Goal: Task Accomplishment & Management: Complete application form

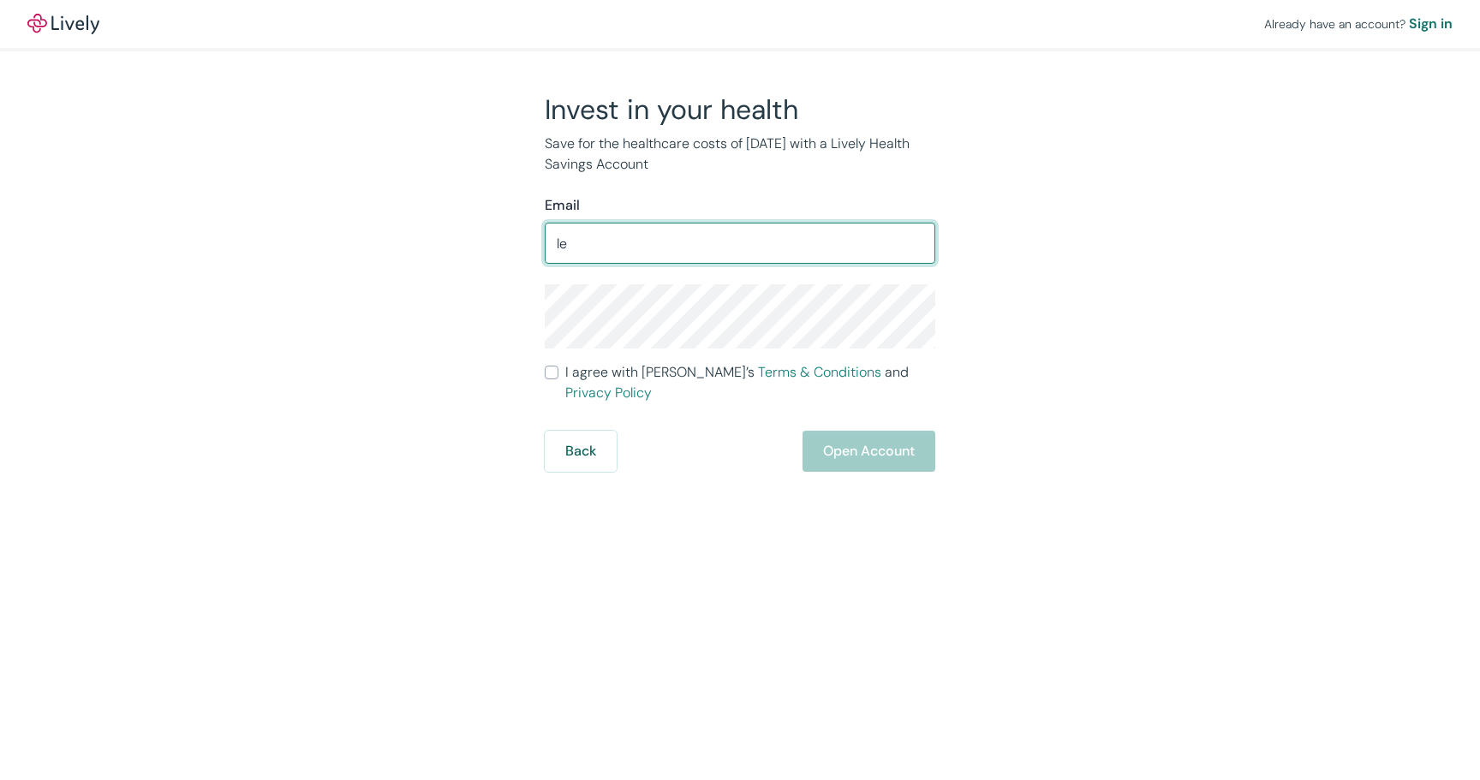
type input "l"
type input "geri.divita@gmail.com"
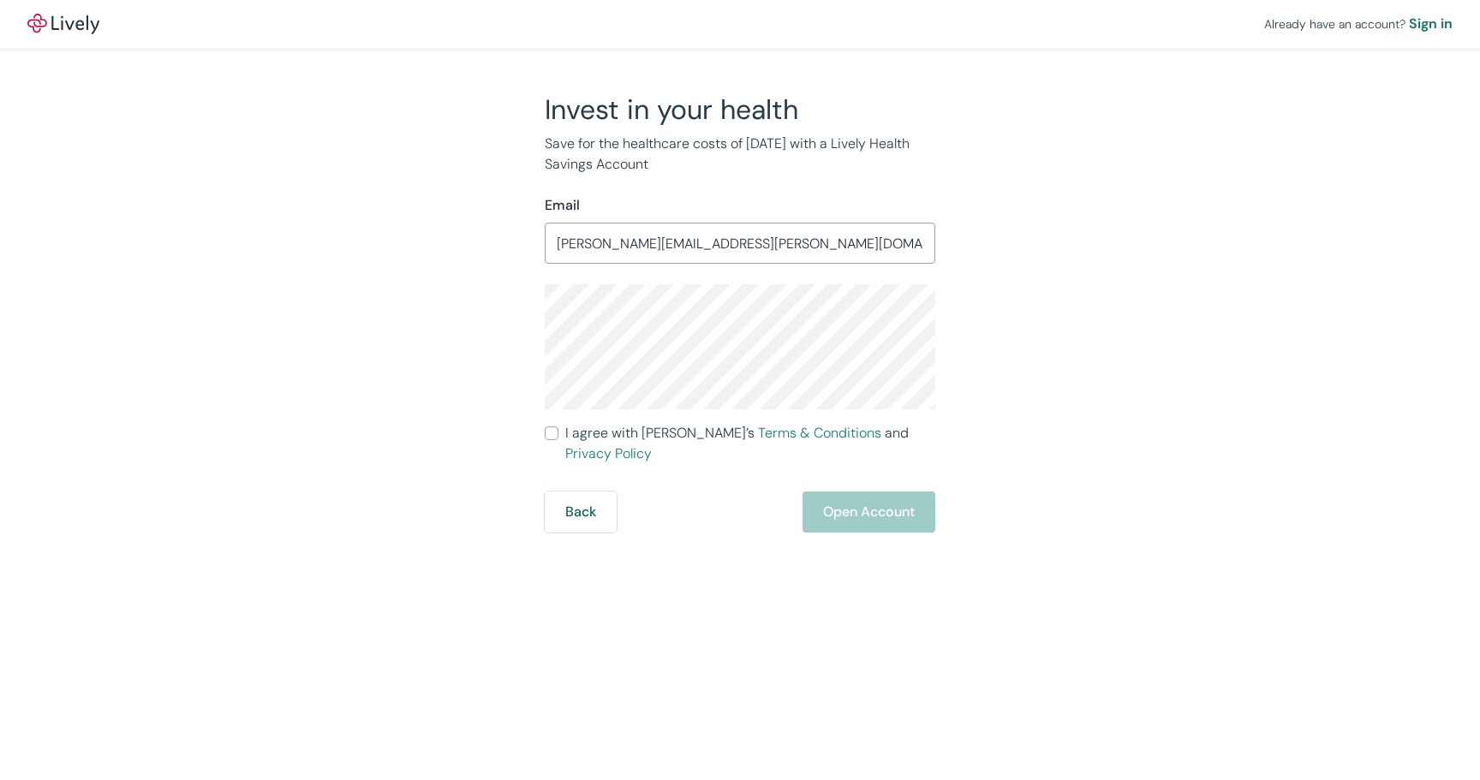
click at [550, 435] on input "I agree with Lively’s Terms & Conditions and Privacy Policy" at bounding box center [552, 434] width 14 height 14
checkbox input "true"
click at [758, 437] on link "Terms & Conditions" at bounding box center [819, 433] width 123 height 18
click at [899, 492] on button "Open Account" at bounding box center [869, 512] width 133 height 41
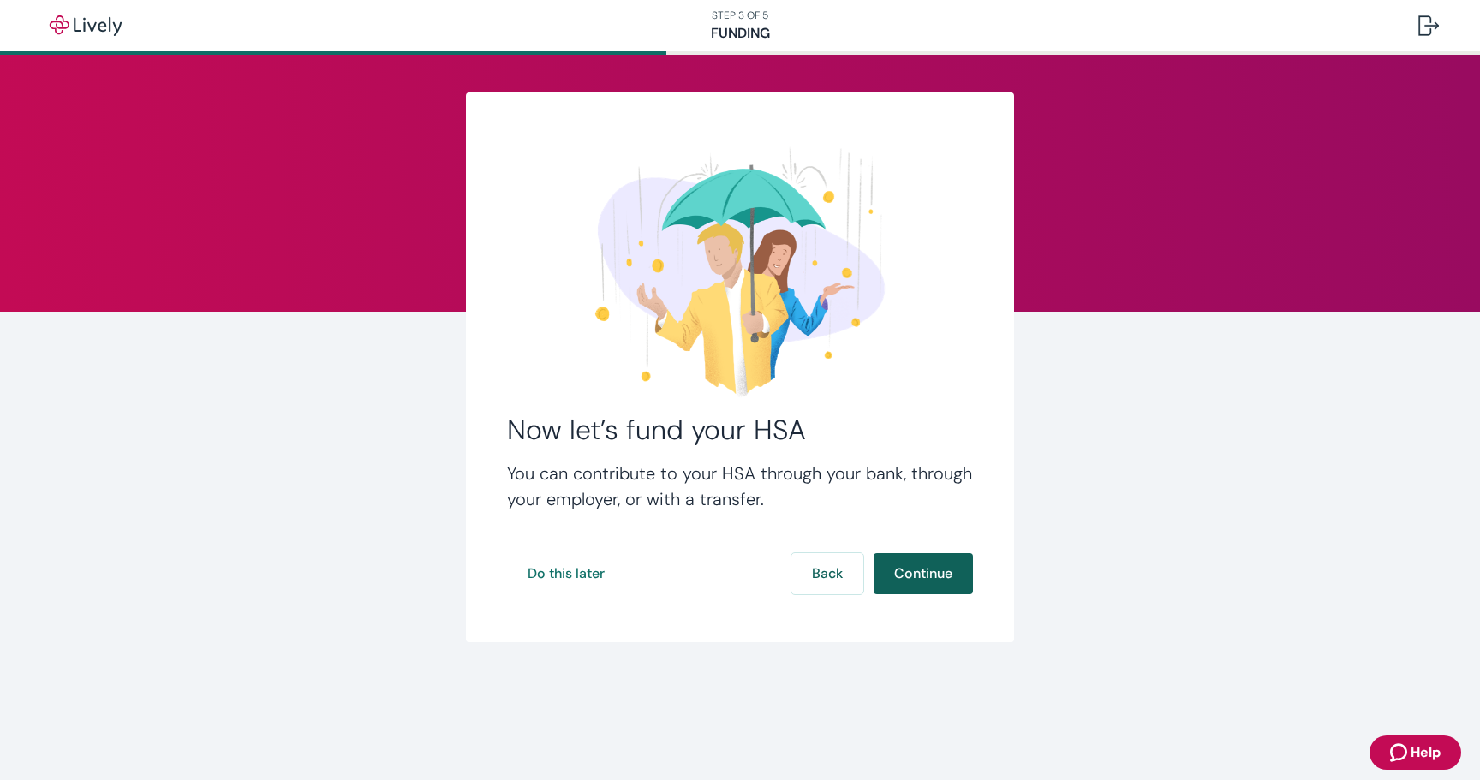
click at [924, 568] on button "Continue" at bounding box center [923, 573] width 99 height 41
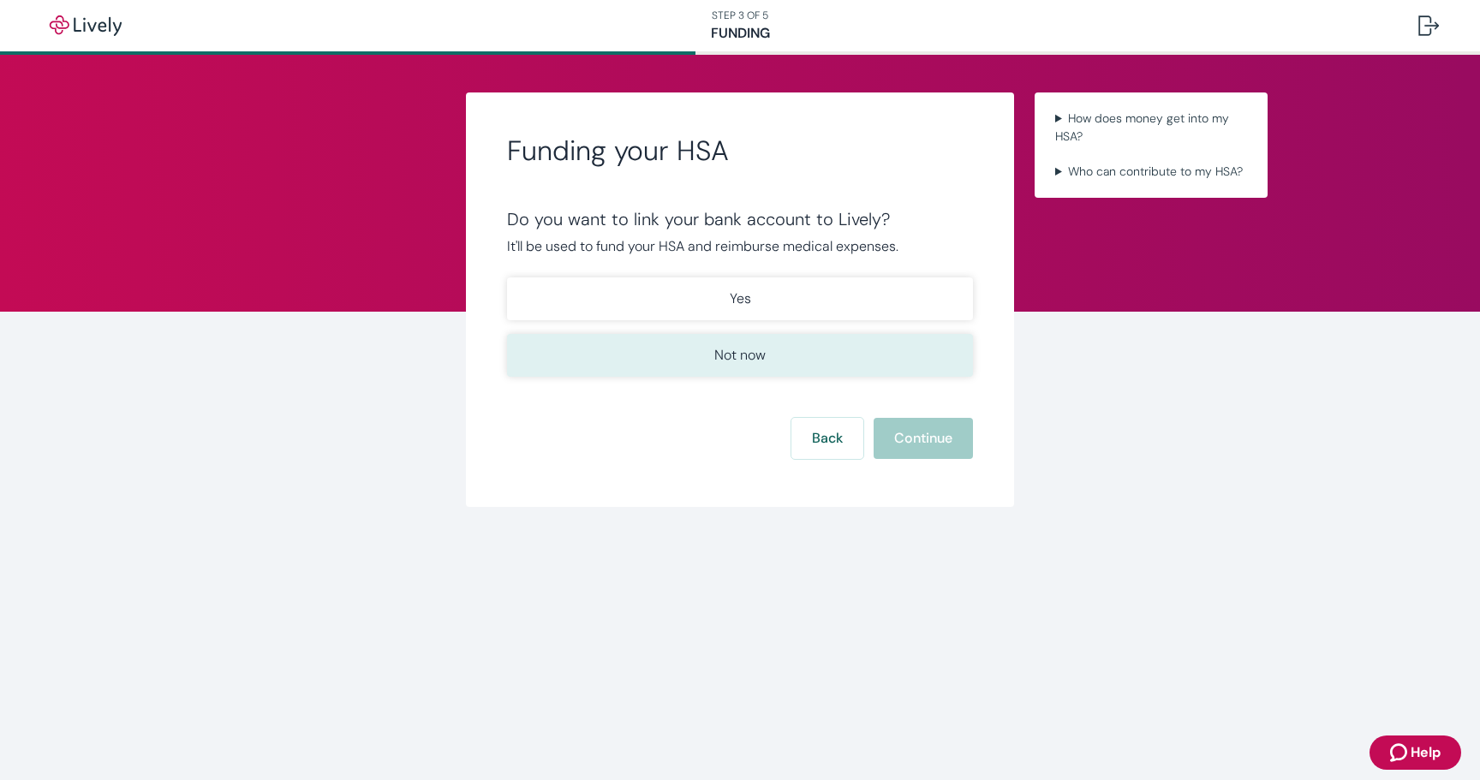
click at [846, 346] on button "Not now" at bounding box center [740, 355] width 466 height 43
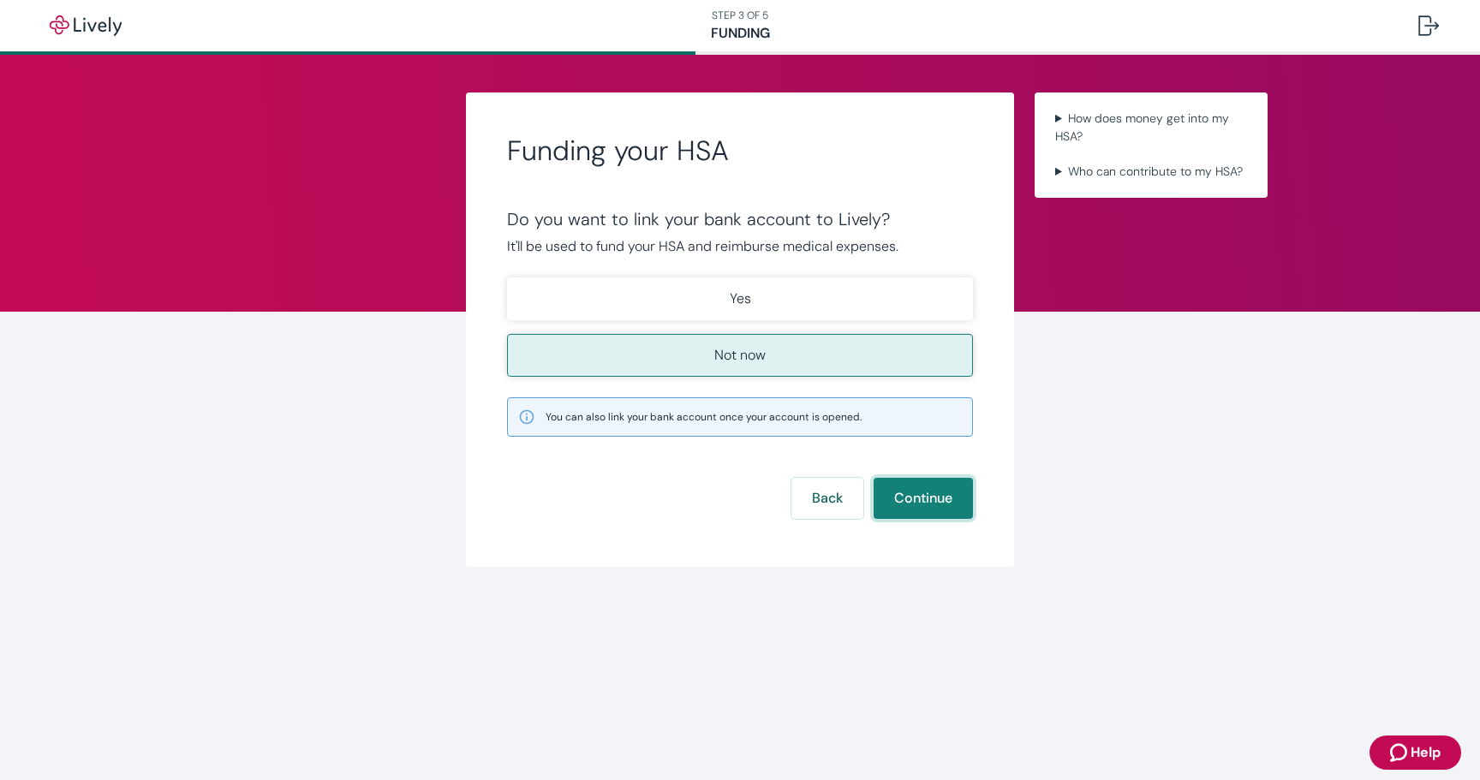
click at [922, 506] on button "Continue" at bounding box center [923, 498] width 99 height 41
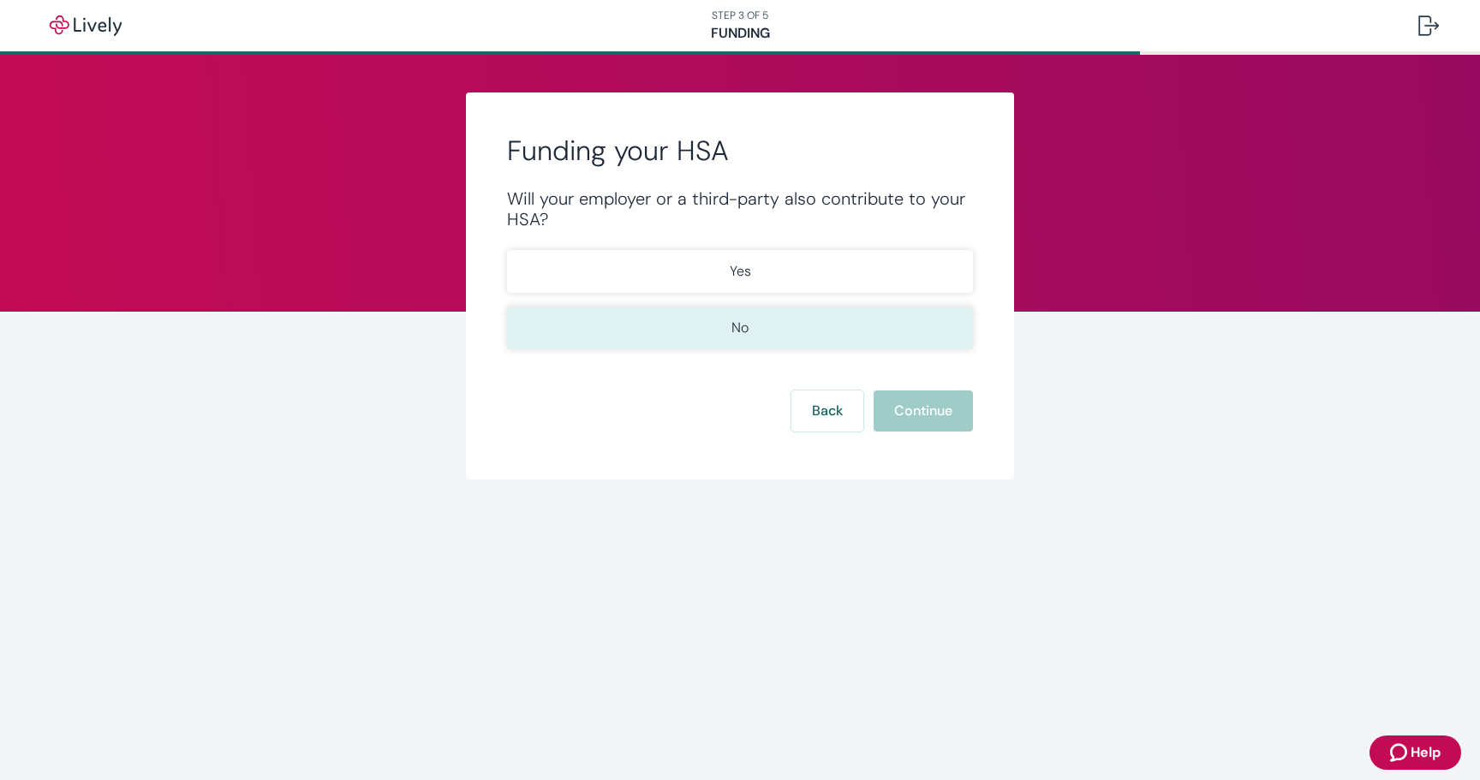
click at [834, 332] on button "No" at bounding box center [740, 328] width 466 height 43
click at [915, 412] on button "Continue" at bounding box center [923, 411] width 99 height 41
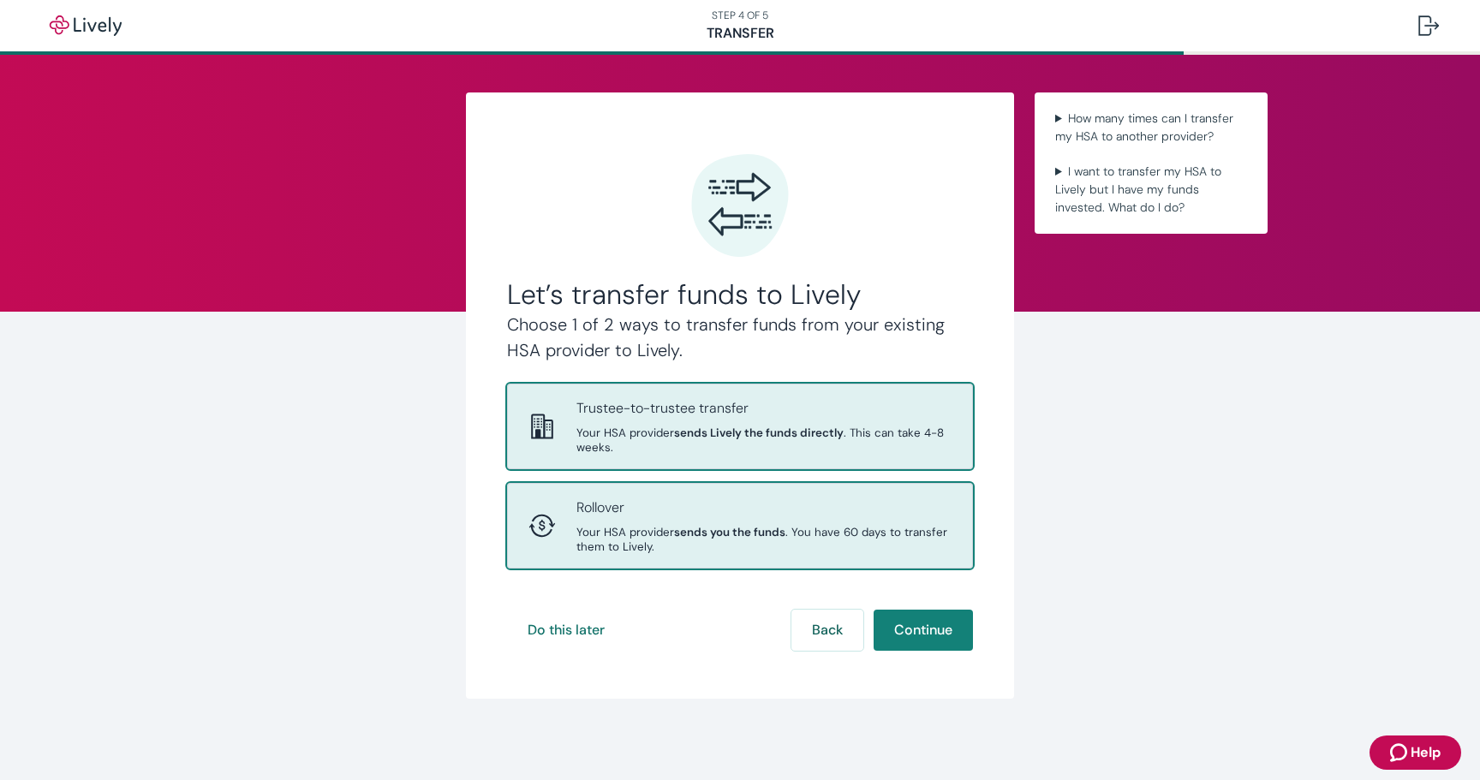
click at [776, 521] on div "Rollover Your HSA provider sends you the funds . You have 60 days to transfer t…" at bounding box center [764, 526] width 375 height 57
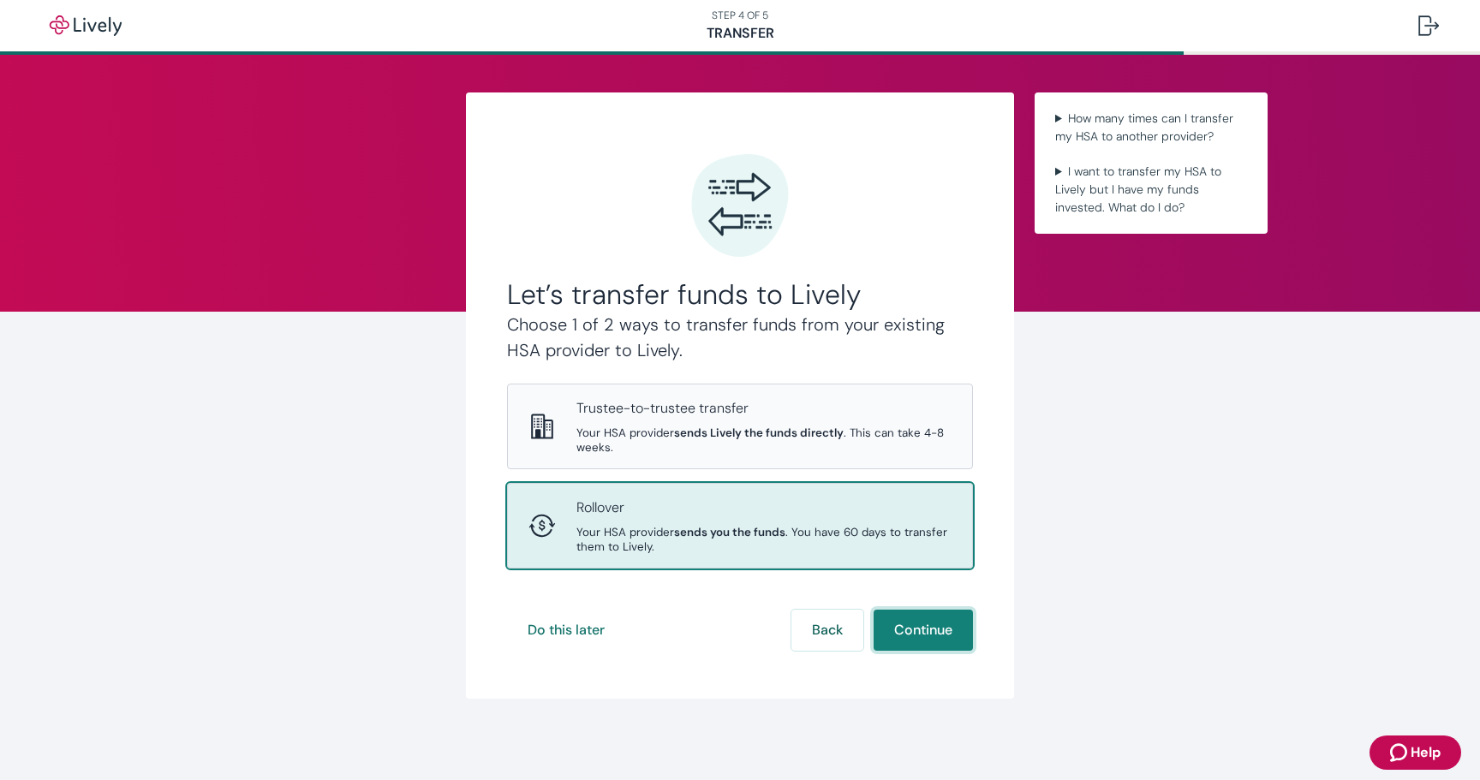
click at [900, 633] on button "Continue" at bounding box center [923, 630] width 99 height 41
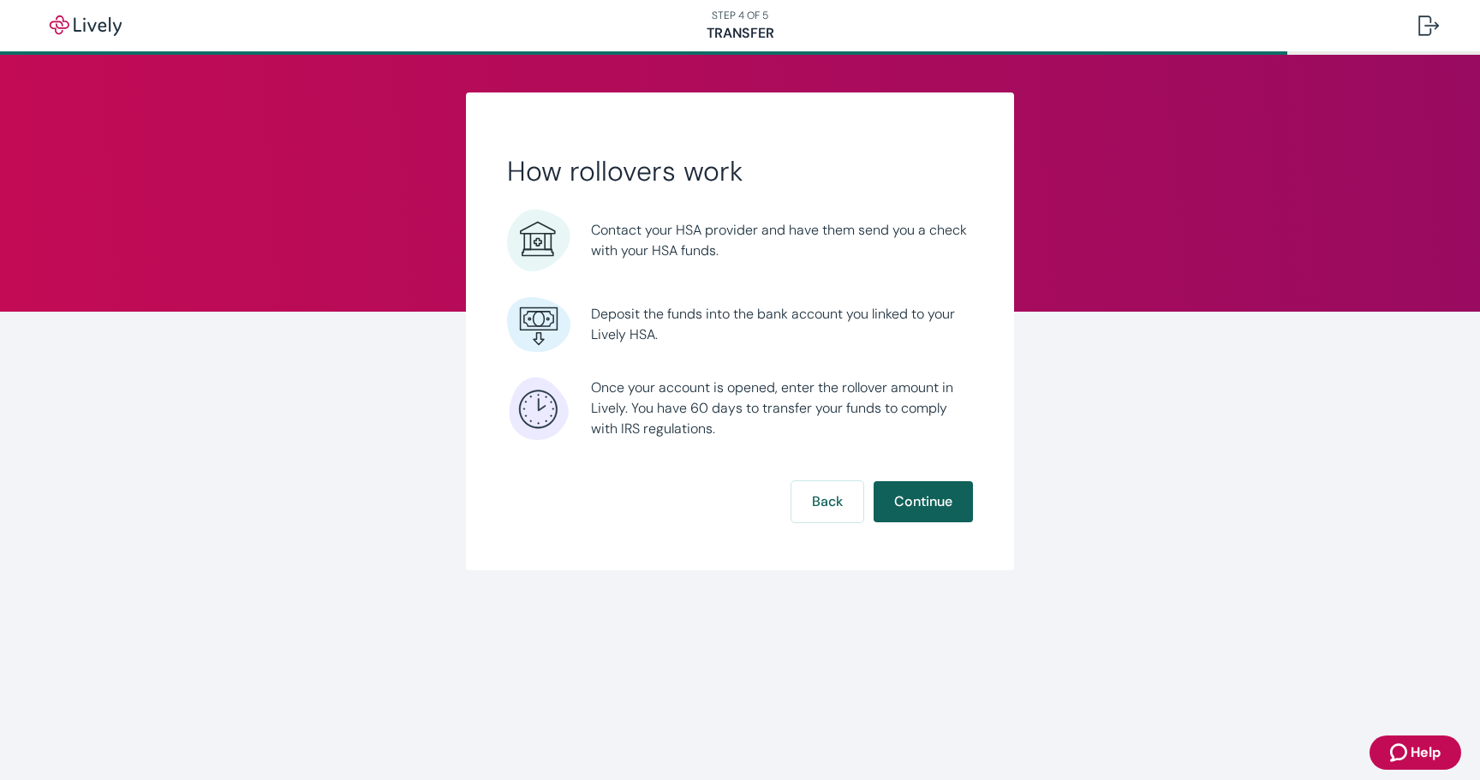
click at [961, 481] on button "Continue" at bounding box center [923, 501] width 99 height 41
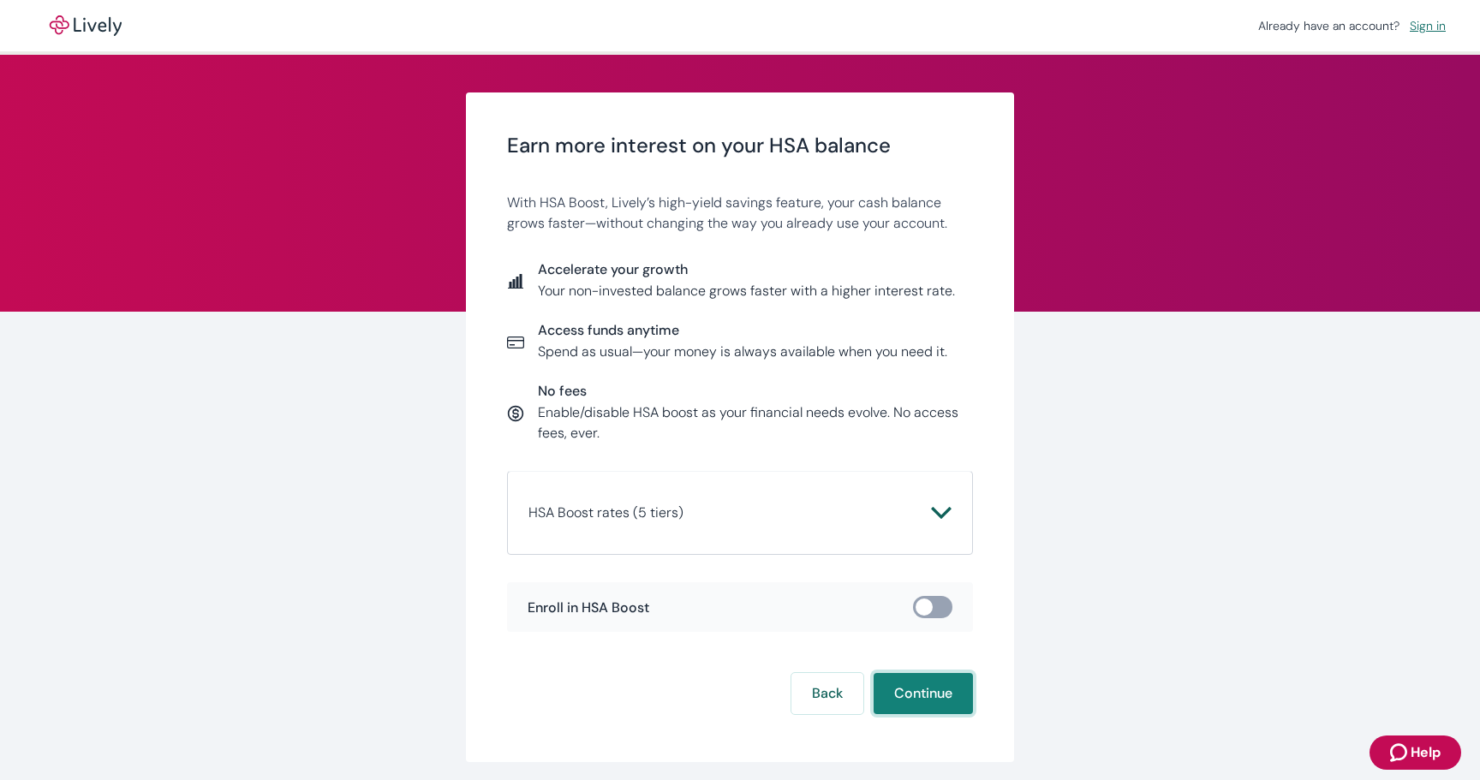
click at [897, 691] on button "Continue" at bounding box center [923, 693] width 99 height 41
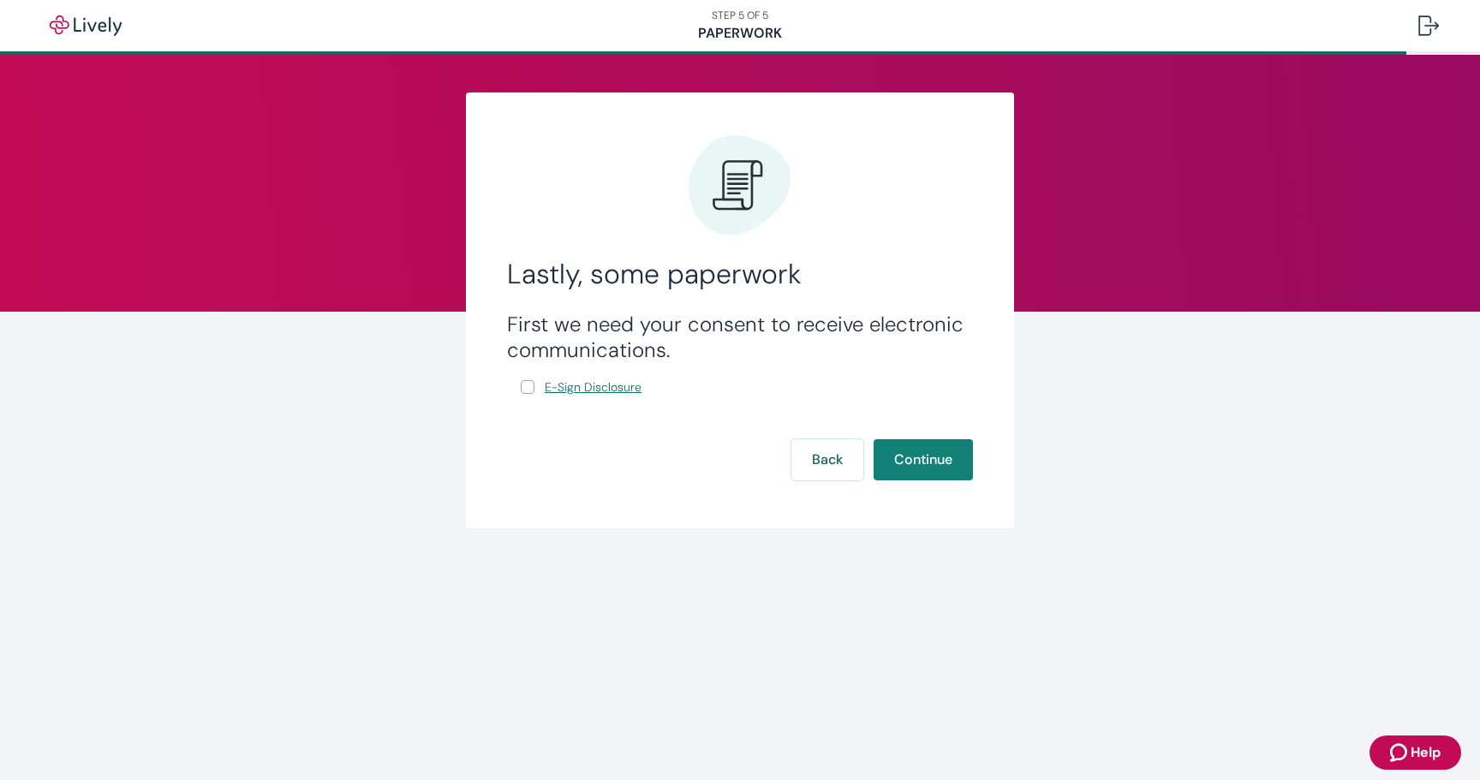
click at [574, 384] on span "E-Sign Disclosure" at bounding box center [593, 388] width 97 height 18
click at [913, 465] on button "Continue" at bounding box center [923, 459] width 99 height 41
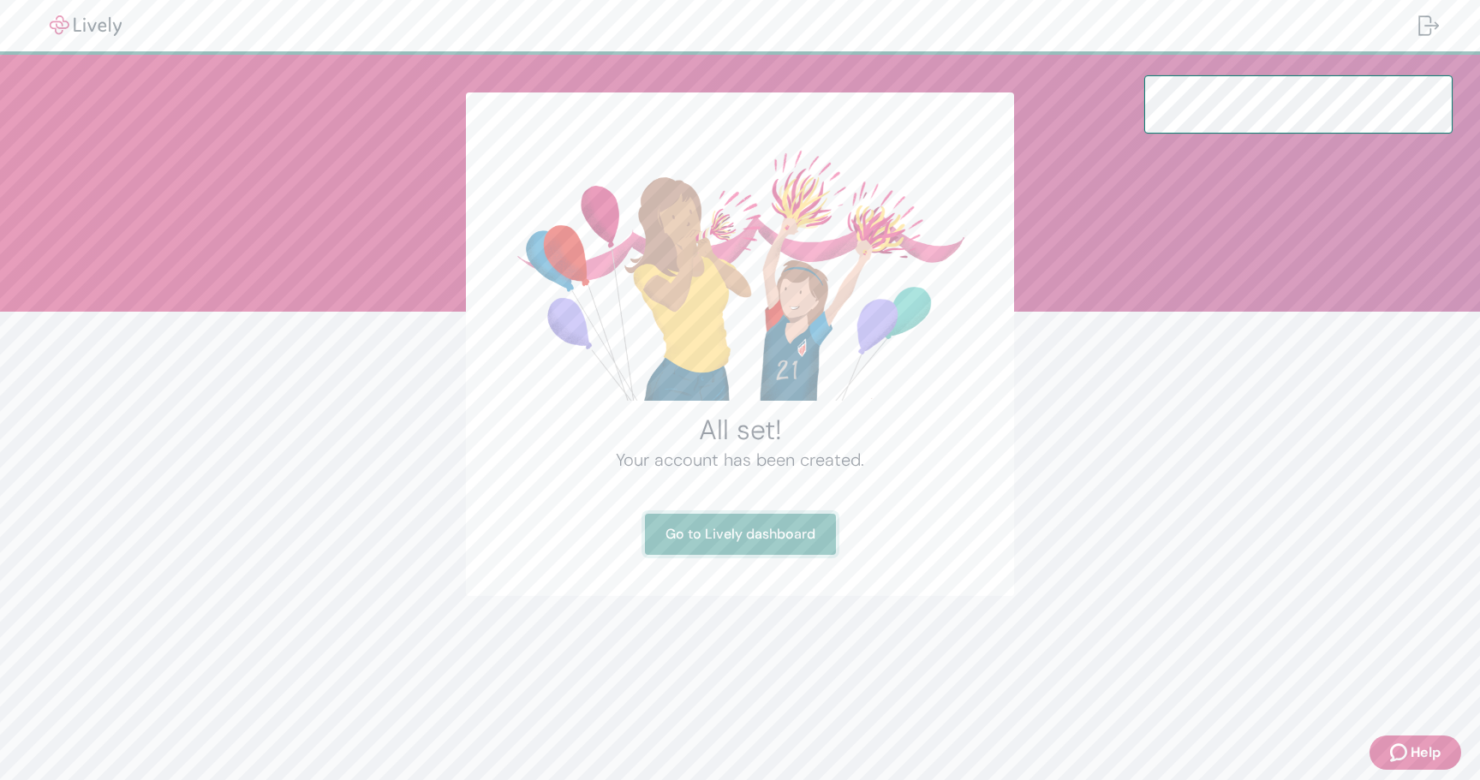
click at [754, 541] on link "Go to Lively dashboard" at bounding box center [740, 534] width 191 height 41
